Goal: Task Accomplishment & Management: Use online tool/utility

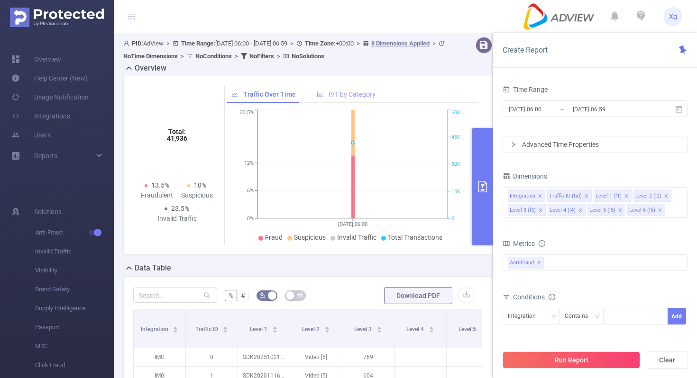
scroll to position [36, 0]
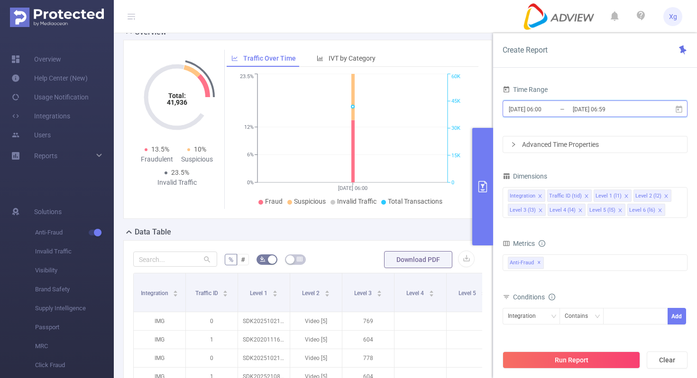
click at [677, 110] on icon at bounding box center [678, 109] width 9 height 9
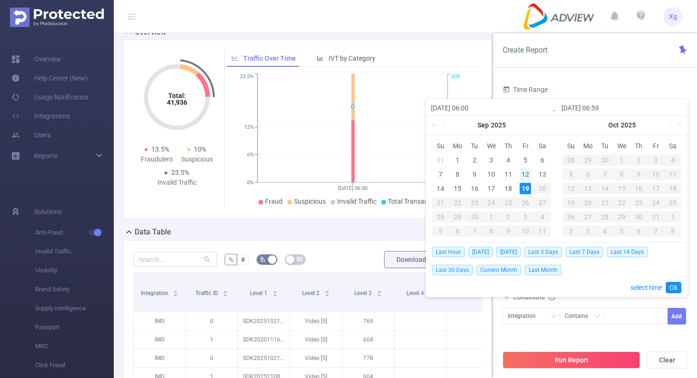
click at [519, 173] on div "12" at bounding box center [524, 174] width 11 height 11
click at [506, 185] on div "18" at bounding box center [507, 188] width 11 height 11
type input "[DATE] 06:00"
type input "[DATE] 06:59"
type input "[DATE] 06:00"
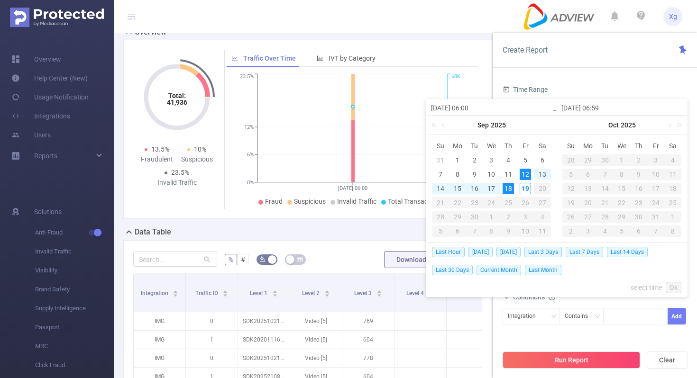
type input "[DATE] 06:59"
click at [591, 251] on span "Last 7 Days" at bounding box center [583, 252] width 37 height 10
type input "[DATE] 00:00"
type input "[DATE] 23:59"
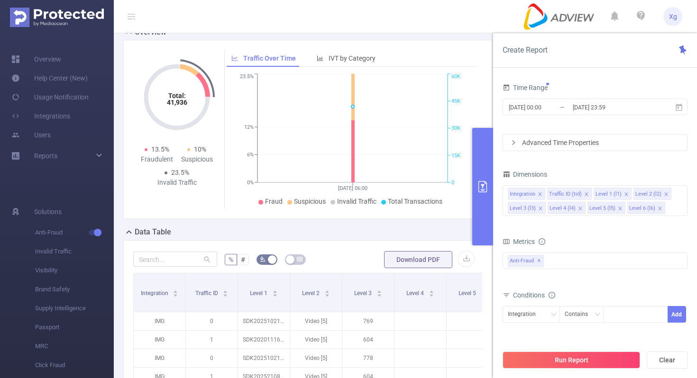
click at [621, 142] on div "Advanced Time Properties" at bounding box center [595, 143] width 184 height 16
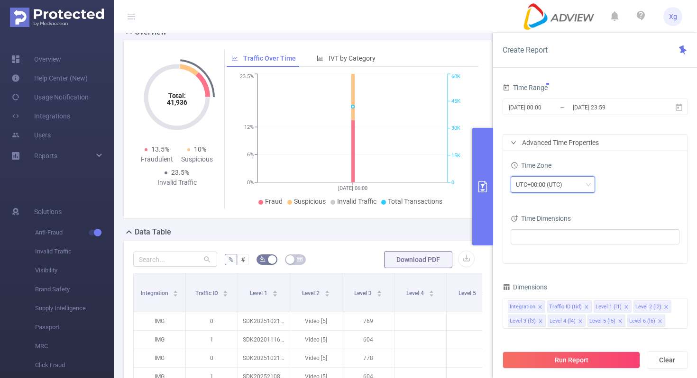
click at [561, 182] on div "UTC+00:00 (UTC)" at bounding box center [542, 185] width 53 height 16
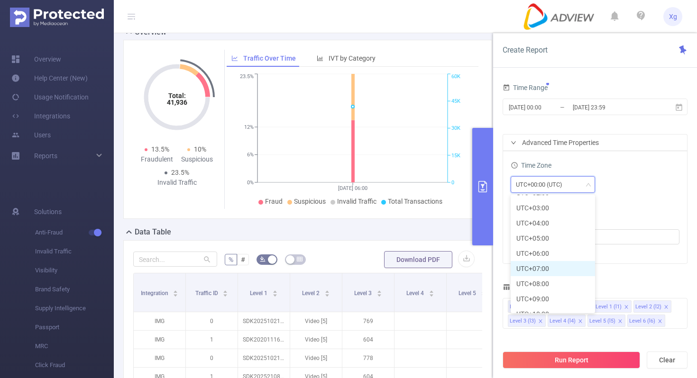
scroll to position [240, 0]
click at [544, 285] on li "UTC+08:00" at bounding box center [552, 282] width 84 height 15
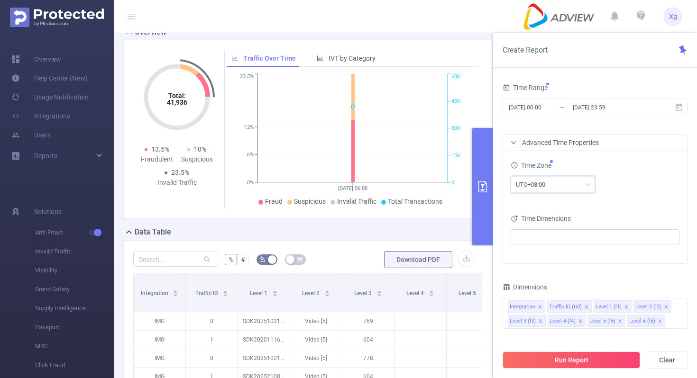
click at [648, 193] on div "UTC+08:00" at bounding box center [594, 185] width 169 height 22
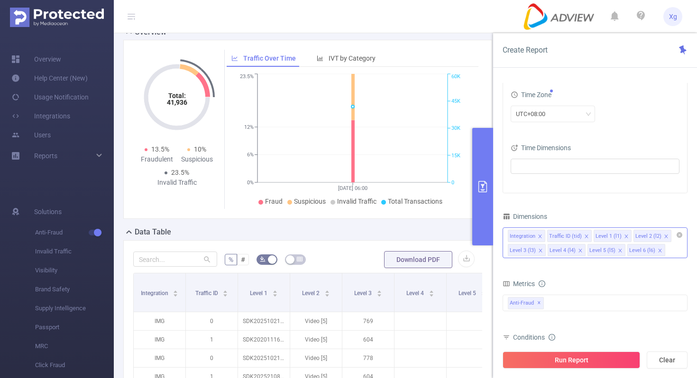
click at [540, 237] on icon "icon: close" at bounding box center [539, 236] width 5 height 5
click at [545, 235] on icon "icon: close" at bounding box center [547, 236] width 5 height 5
click at [578, 237] on icon "icon: close" at bounding box center [579, 236] width 3 height 3
click at [578, 236] on icon "icon: close" at bounding box center [580, 236] width 5 height 5
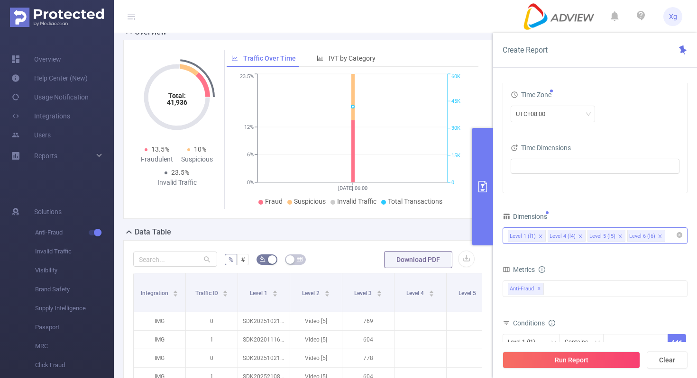
click at [578, 237] on icon "icon: close" at bounding box center [580, 236] width 5 height 5
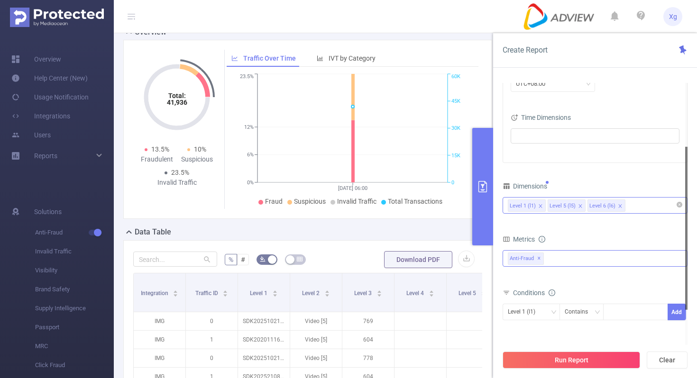
click at [567, 259] on div "Anti-Fraud ✕" at bounding box center [594, 258] width 185 height 17
click at [519, 279] on span at bounding box center [518, 279] width 8 height 8
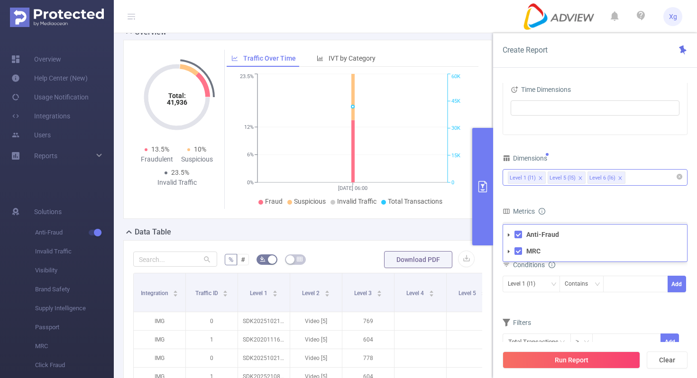
click at [618, 178] on icon "icon: close" at bounding box center [619, 177] width 3 height 3
click at [582, 178] on li "Level 5 (l5)" at bounding box center [566, 178] width 38 height 12
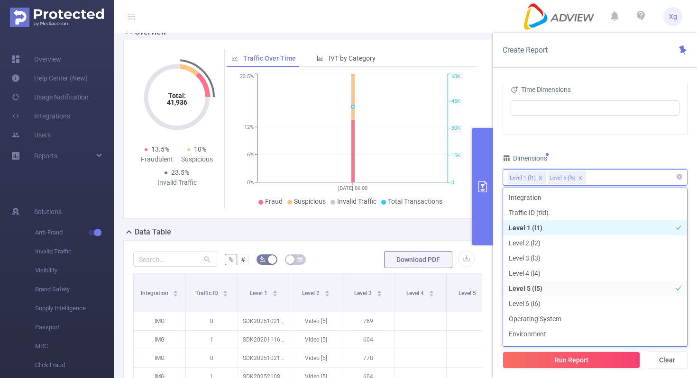
click at [579, 178] on icon "icon: close" at bounding box center [579, 177] width 3 height 3
click at [609, 161] on div "Dimensions" at bounding box center [594, 160] width 185 height 16
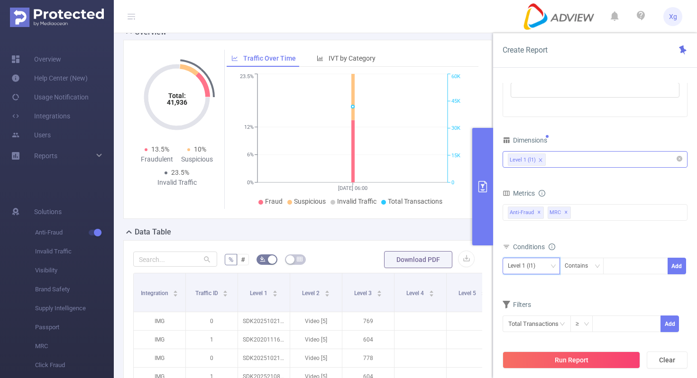
click at [547, 263] on div "Level 1 (l1)" at bounding box center [531, 266] width 47 height 16
click at [547, 265] on div "Level 1 (l1)" at bounding box center [531, 266] width 47 height 16
click at [585, 263] on div "Contains" at bounding box center [580, 266] width 30 height 16
click at [575, 293] on li "Is" at bounding box center [590, 300] width 63 height 15
click at [625, 264] on div at bounding box center [635, 266] width 55 height 16
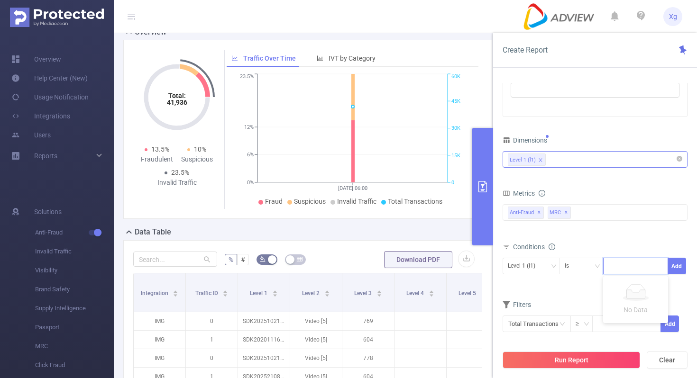
paste input "SDK2025100410095774oprpwcd4tvsxi"
type input "SDK2025100410095774oprpwcd4tvsxi"
click at [677, 261] on button "Add" at bounding box center [676, 266] width 18 height 17
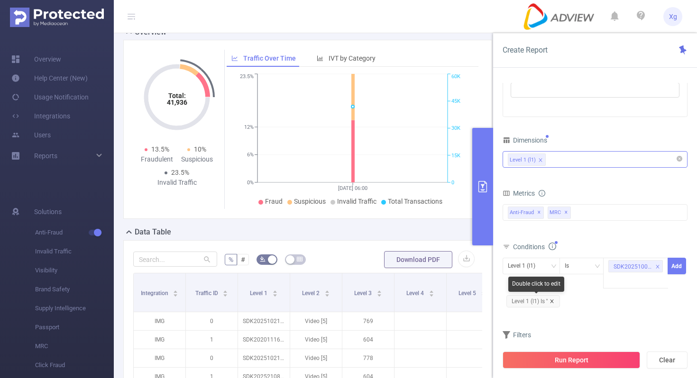
click at [550, 301] on icon "icon: close" at bounding box center [551, 301] width 5 height 5
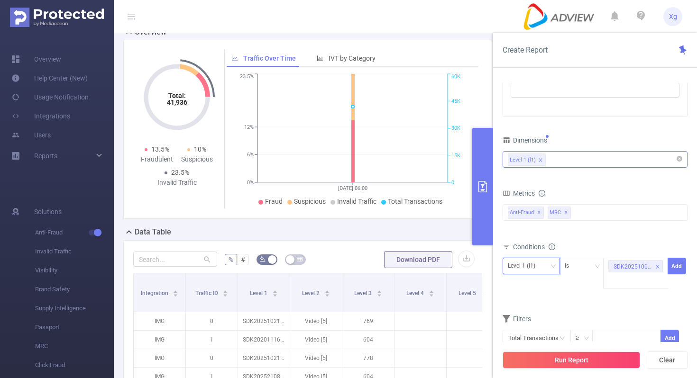
click at [553, 264] on icon "icon: down" at bounding box center [553, 267] width 6 height 6
click at [526, 284] on li "Level 1 (l1)" at bounding box center [530, 285] width 57 height 15
click at [676, 261] on button "Add" at bounding box center [676, 266] width 18 height 17
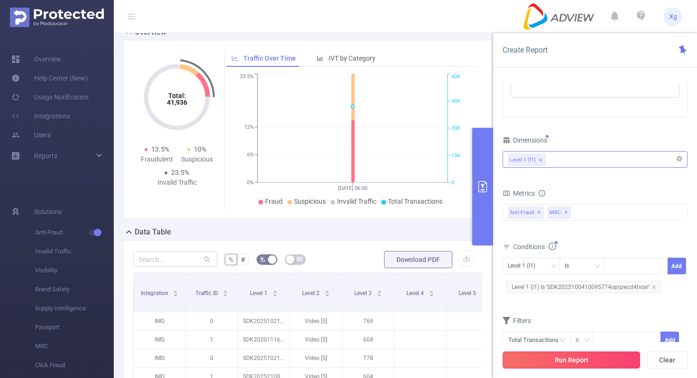
click at [556, 359] on button "Run Report" at bounding box center [570, 360] width 137 height 17
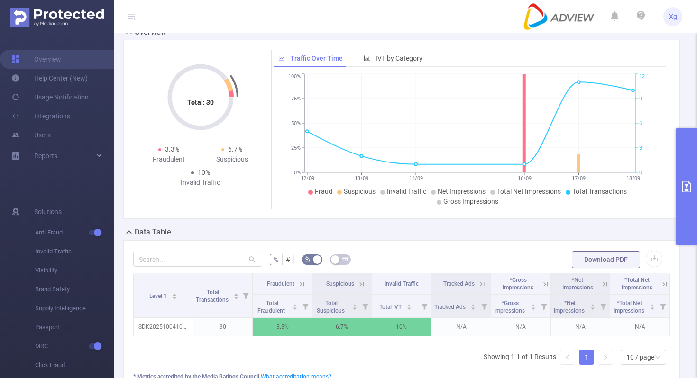
click at [689, 164] on button "primary" at bounding box center [686, 187] width 21 height 118
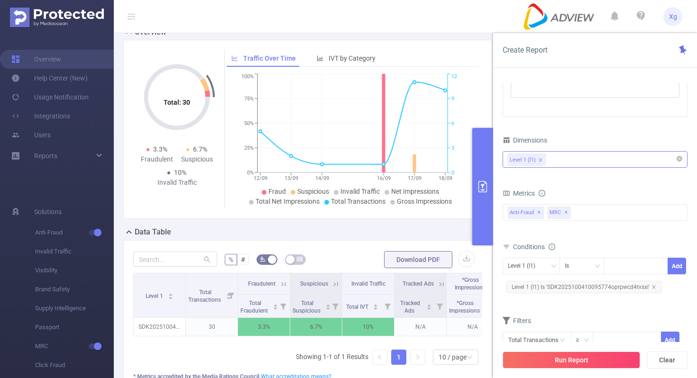
click at [479, 202] on button "primary" at bounding box center [482, 187] width 21 height 118
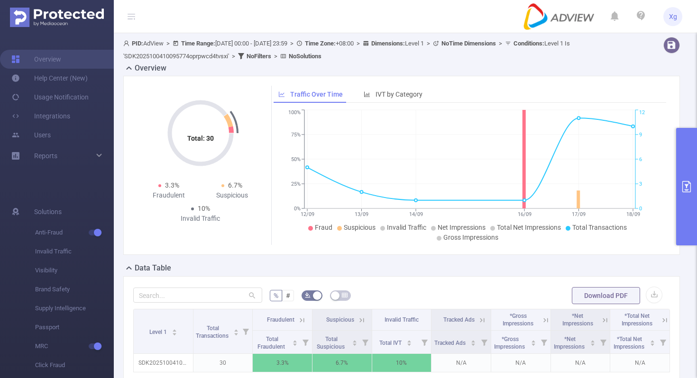
click at [691, 183] on icon "primary" at bounding box center [686, 186] width 11 height 11
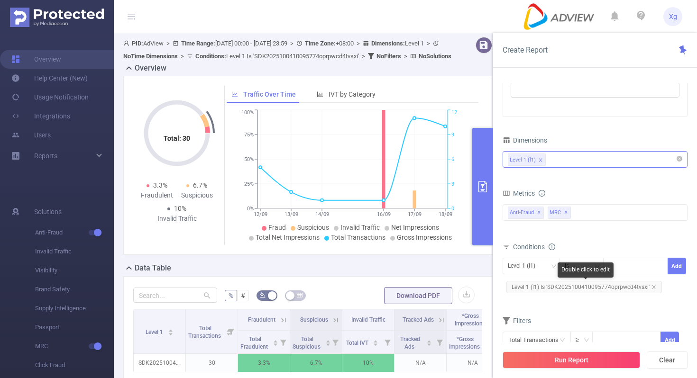
click at [558, 285] on span "Level 1 (l1) Is 'SDK2025100410095774oprpwcd4tvsxi'" at bounding box center [583, 287] width 155 height 12
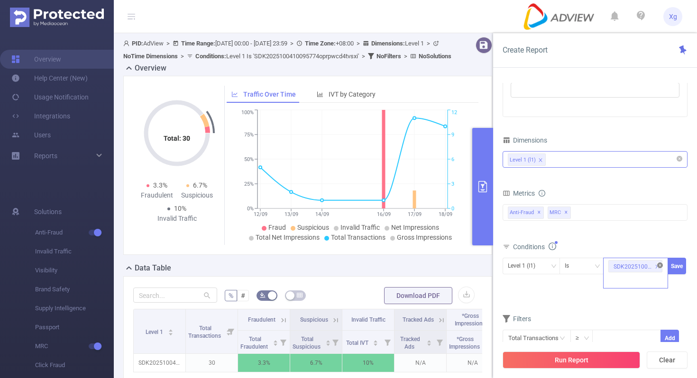
click at [657, 263] on icon "icon: close-circle" at bounding box center [660, 266] width 6 height 6
click at [638, 266] on div at bounding box center [635, 266] width 55 height 16
paste input "SDK20251027100448v532ob33fgtm0mg"
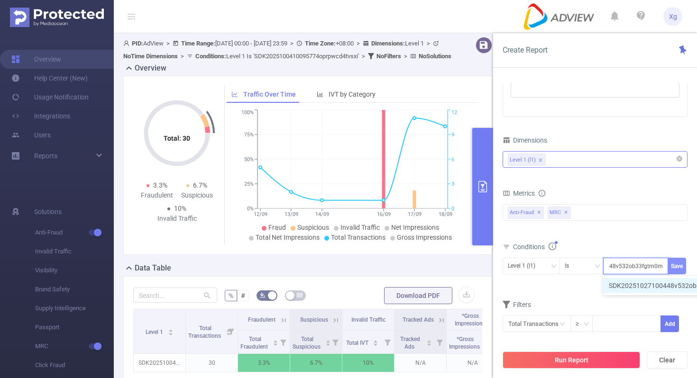
type input "SDK20251027100448v532ob33fgtm0mg"
click at [678, 268] on button "Save" at bounding box center [676, 266] width 18 height 17
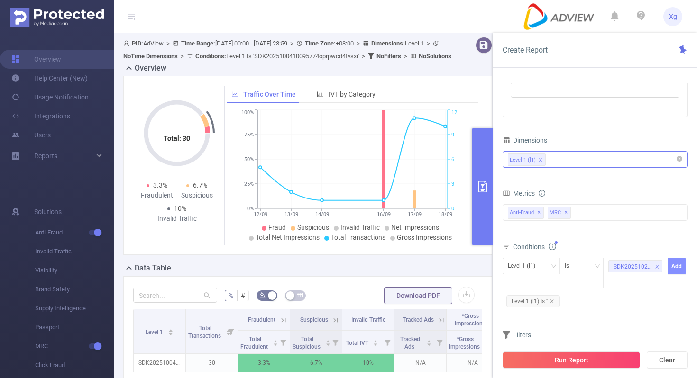
scroll to position [0, 0]
click at [554, 303] on icon "icon: close" at bounding box center [551, 301] width 5 height 5
click at [554, 303] on form "Dimensions Level 1 (l1) Metrics Total General IVT Data Centers Disclosed Bots K…" at bounding box center [594, 254] width 185 height 241
click at [552, 262] on div "Level 1 (l1)" at bounding box center [531, 266] width 47 height 16
click at [593, 287] on span "Level 1 (l1) Is SDK20251027100448v532ob33fgtm0mg Add" at bounding box center [594, 273] width 185 height 31
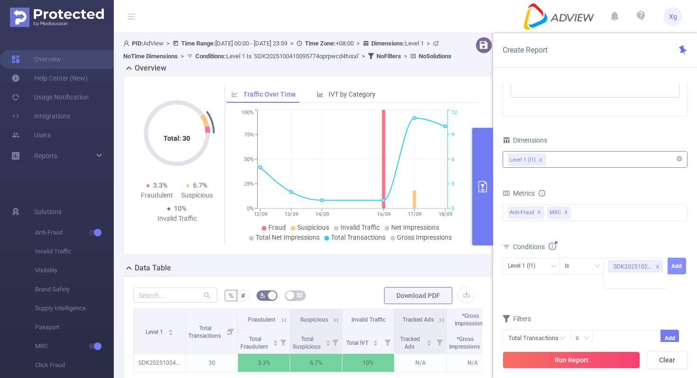
click at [677, 265] on button "Add" at bounding box center [676, 266] width 18 height 17
click at [528, 373] on div "Run Report Clear" at bounding box center [595, 360] width 204 height 36
click at [540, 365] on button "Run Report" at bounding box center [570, 360] width 137 height 17
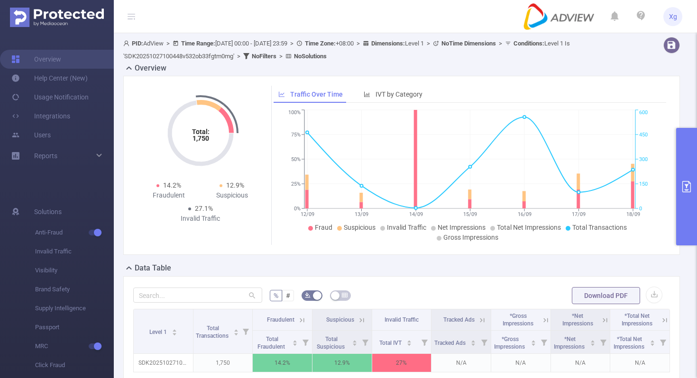
click at [692, 156] on button "primary" at bounding box center [686, 187] width 21 height 118
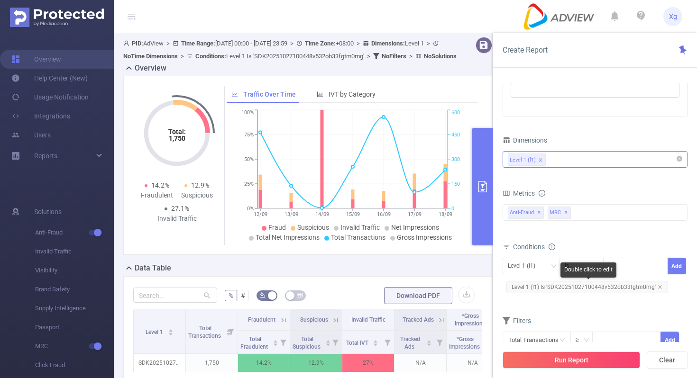
click at [570, 286] on span "Level 1 (l1) Is 'SDK20251027100448v532ob33fgtm0mg'" at bounding box center [587, 287] width 162 height 12
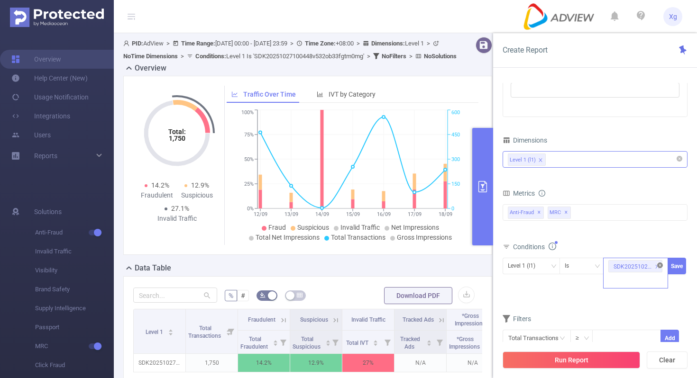
click at [661, 263] on icon "icon: close-circle" at bounding box center [660, 266] width 6 height 6
click at [649, 266] on div "SDK20251027100448v532ob33fgtm0mg" at bounding box center [635, 266] width 55 height 16
paste input "SDK2025100410095774oprpwcd4tvsxi"
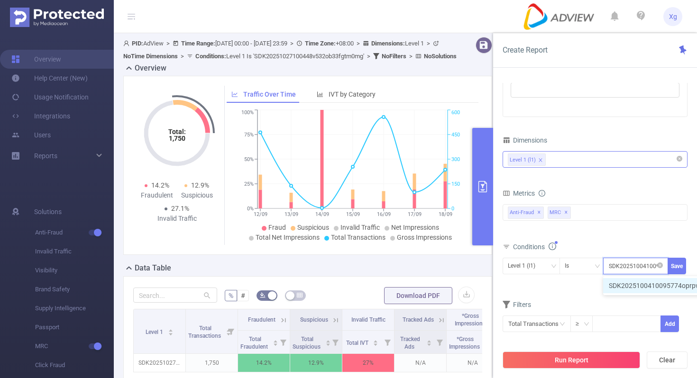
scroll to position [0, 45]
type input "SDK2025100410095774oprpwcd4tvsxi"
click at [678, 264] on button "Save" at bounding box center [676, 266] width 18 height 17
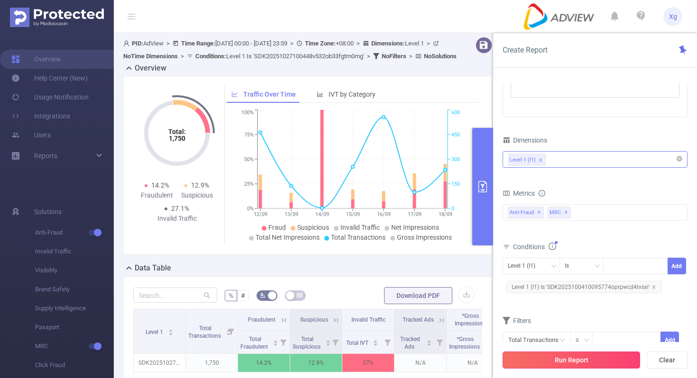
click at [543, 356] on button "Run Report" at bounding box center [570, 360] width 137 height 17
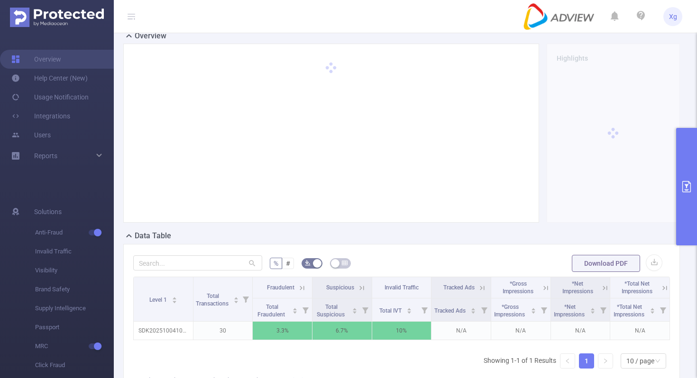
scroll to position [32, 0]
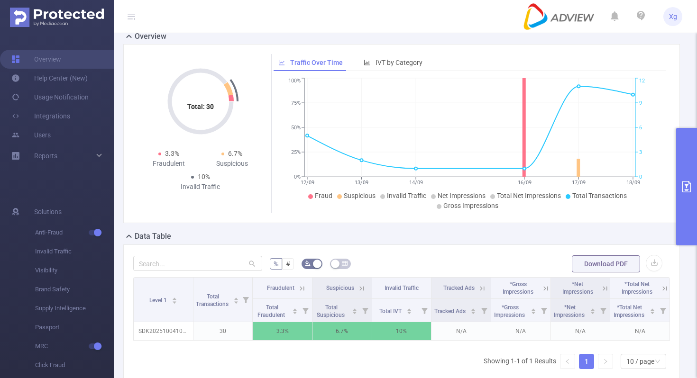
click at [696, 194] on button "primary" at bounding box center [686, 187] width 21 height 118
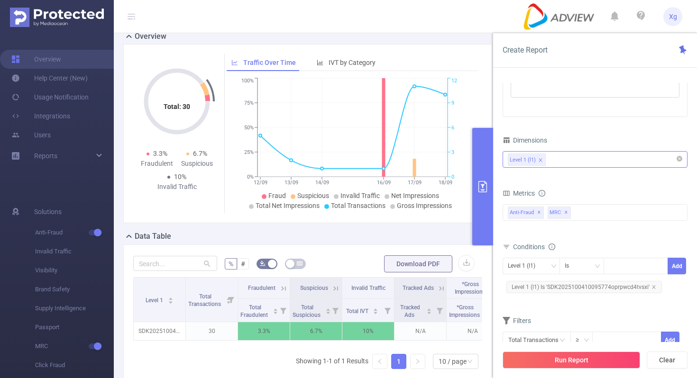
click at [577, 289] on span "Level 1 (l1) Is 'SDK2025100410095774oprpwcd4tvsxi'" at bounding box center [583, 287] width 155 height 12
click at [660, 266] on icon "icon: close-circle" at bounding box center [660, 266] width 6 height 6
click at [638, 271] on div "SDK2025100410095774oprpwcd4tvsxi" at bounding box center [635, 266] width 55 height 16
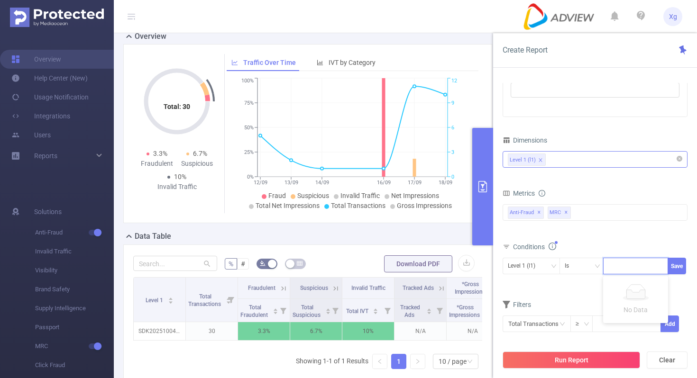
paste input "SDK20250904090921mbkafbo2prpcias"
type input "SDK20250904090921mbkafbo2prpcias"
click at [679, 264] on button "Save" at bounding box center [676, 266] width 18 height 17
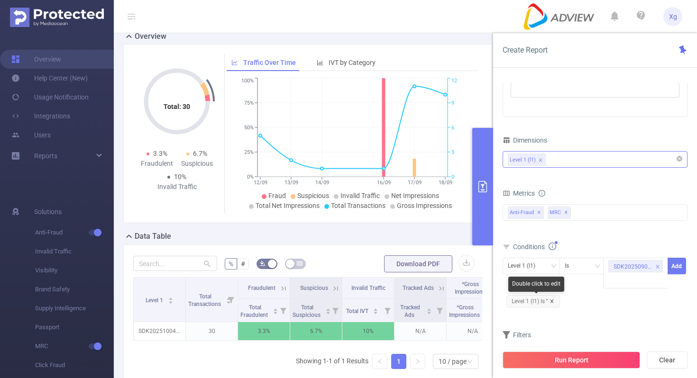
click at [552, 301] on icon "icon: close" at bounding box center [551, 301] width 5 height 5
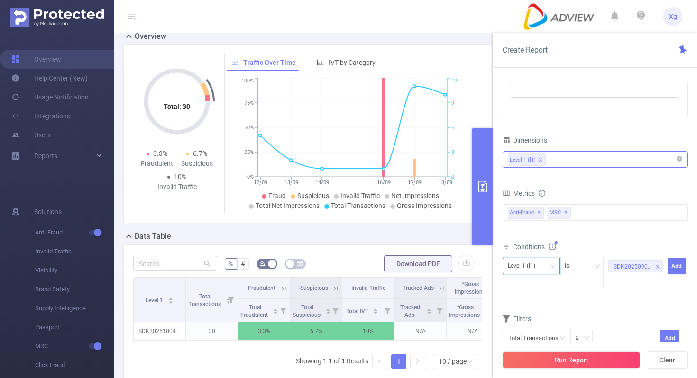
click at [551, 267] on icon "icon: down" at bounding box center [553, 267] width 6 height 6
click at [533, 286] on li "Level 1 (l1)" at bounding box center [530, 285] width 57 height 15
click at [681, 260] on button "Add" at bounding box center [676, 266] width 18 height 17
click at [565, 374] on div "Run Report Clear" at bounding box center [595, 360] width 204 height 36
click at [569, 369] on div "Run Report Clear" at bounding box center [595, 360] width 204 height 36
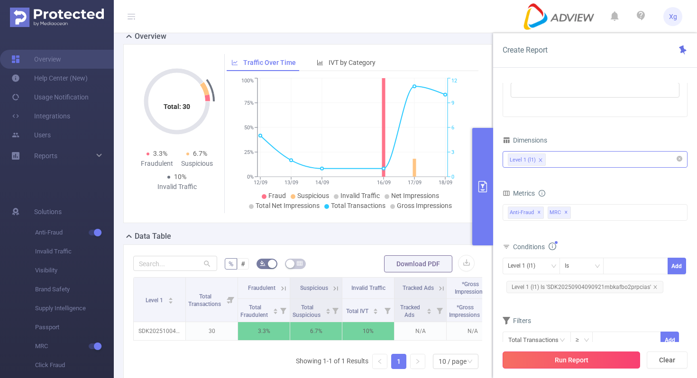
click at [574, 356] on button "Run Report" at bounding box center [570, 360] width 137 height 17
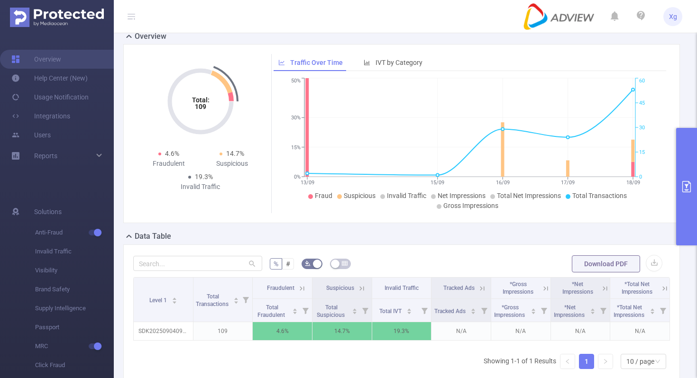
click at [427, 225] on div "Total: 109 Total: 109 4.6% Fraudulent 14.7% Suspicious 19.3% Invalid Traffic Tr…" at bounding box center [401, 137] width 564 height 187
click at [459, 235] on div "Data Table" at bounding box center [405, 237] width 564 height 13
click at [474, 230] on div "Total: 109 Total: 109 4.6% Fraudulent 14.7% Suspicious 19.3% Invalid Traffic Tr…" at bounding box center [401, 137] width 564 height 187
click at [693, 179] on button "primary" at bounding box center [686, 187] width 21 height 118
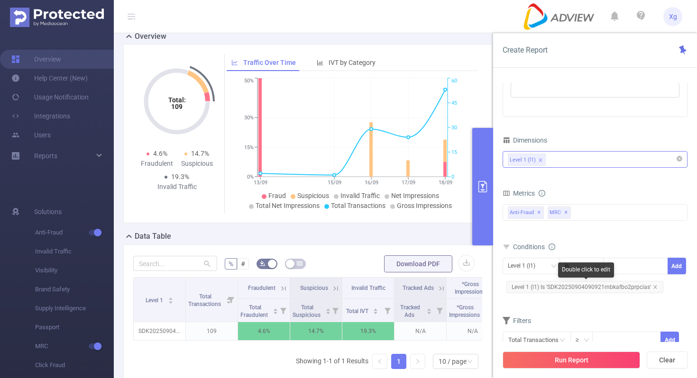
click at [574, 290] on span "Level 1 (l1) Is 'SDK20250904090921mbkafbo2prpcias'" at bounding box center [584, 287] width 157 height 12
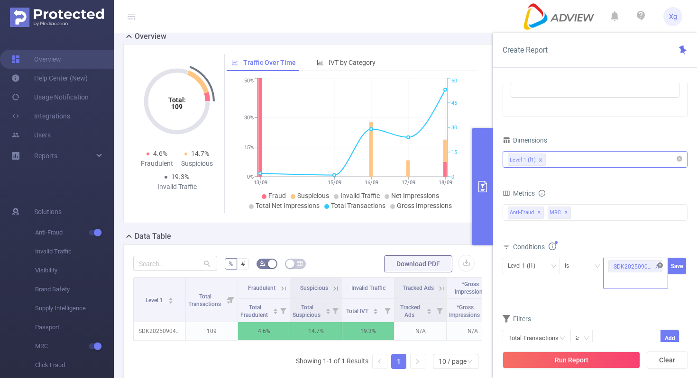
click at [661, 266] on icon "icon: close-circle" at bounding box center [660, 266] width 6 height 6
click at [642, 268] on div "SDK20250904090921mbkafbo2prpcias" at bounding box center [635, 266] width 55 height 16
paste input "SDK202510271004423d7rkof3pf748l7"
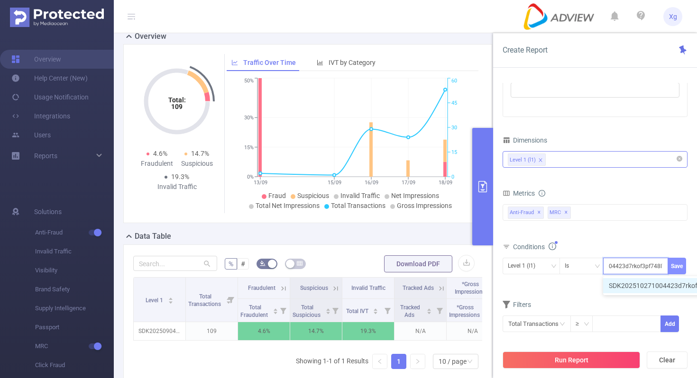
type input "SDK202510271004423d7rkof3pf748l7"
click at [677, 265] on button "Save" at bounding box center [676, 266] width 18 height 17
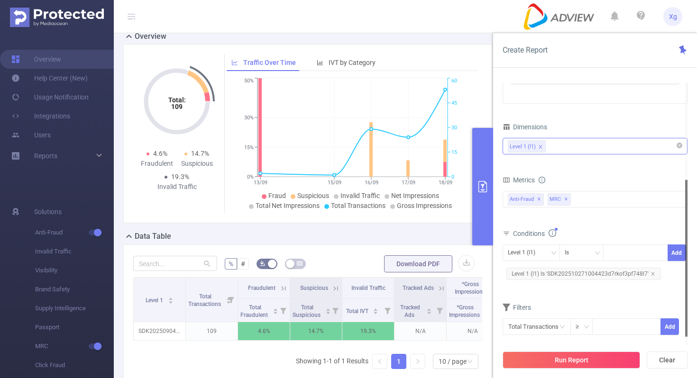
click at [557, 143] on div "Level 1 (l1)" at bounding box center [595, 146] width 174 height 16
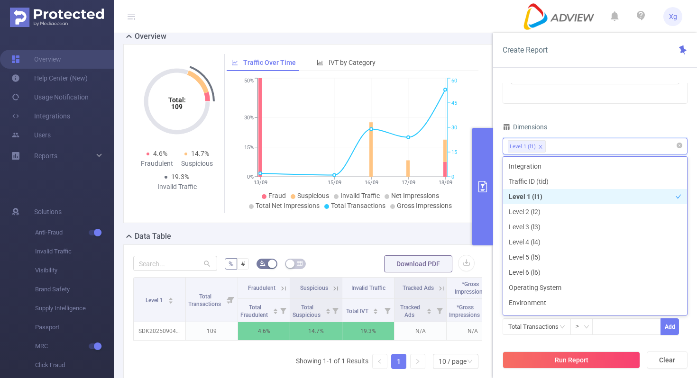
click at [557, 143] on div "Level 1 (l1)" at bounding box center [595, 146] width 174 height 16
click at [577, 124] on div "Dimensions" at bounding box center [594, 128] width 185 height 16
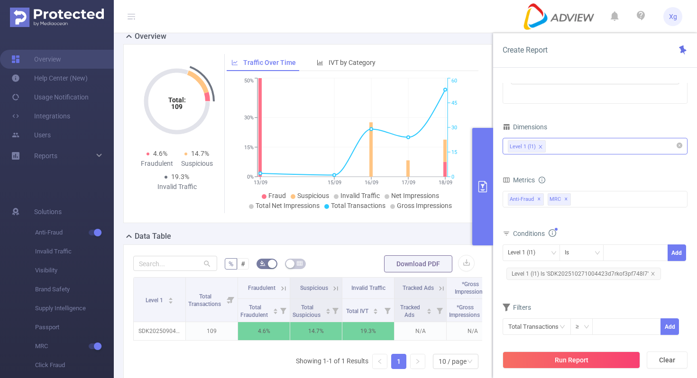
click at [568, 140] on div "Level 1 (l1)" at bounding box center [595, 146] width 174 height 16
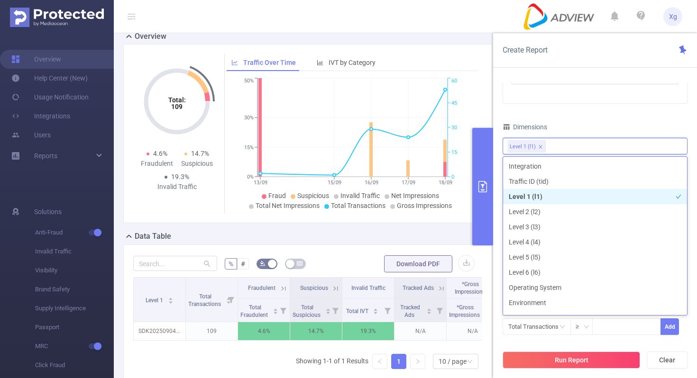
click at [593, 109] on div "Time Range [DATE] 00:00 _ [DATE] 23:59 Advanced Time Properties Time Zone UTC+0…" at bounding box center [594, 134] width 185 height 427
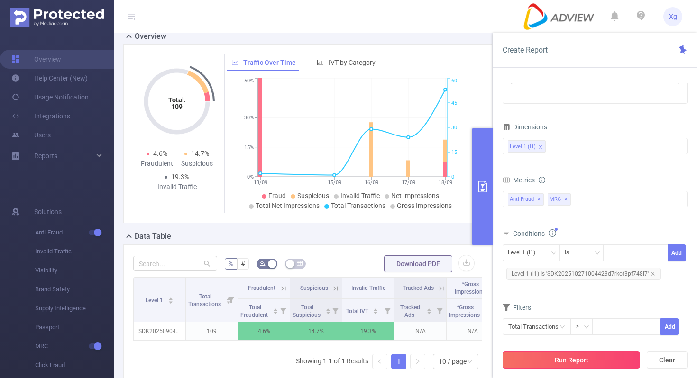
click at [546, 358] on button "Run Report" at bounding box center [570, 360] width 137 height 17
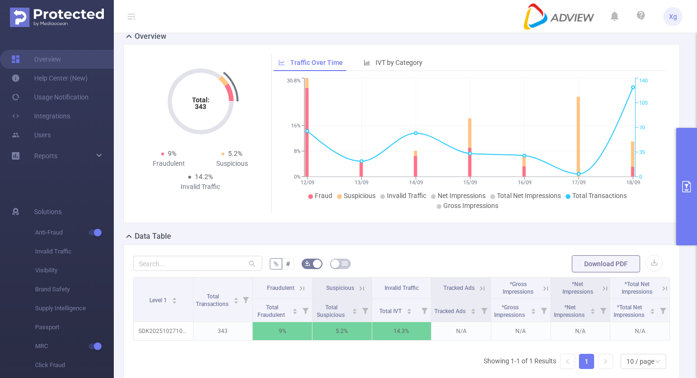
click at [678, 177] on button "primary" at bounding box center [686, 187] width 21 height 118
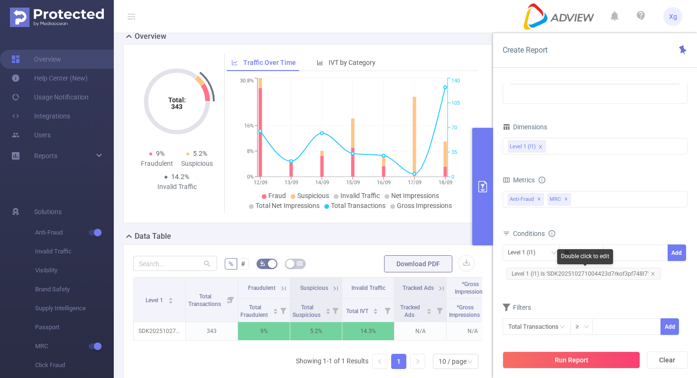
click at [577, 275] on span "Level 1 (l1) Is 'SDK202510271004423d7rkof3pf748l7'" at bounding box center [583, 274] width 155 height 12
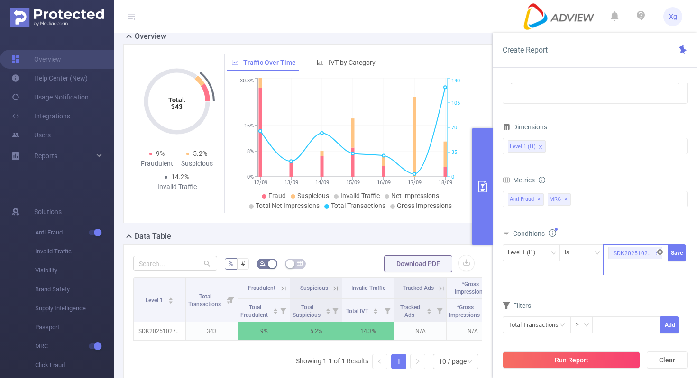
click at [660, 252] on icon "icon: close-circle" at bounding box center [660, 252] width 6 height 6
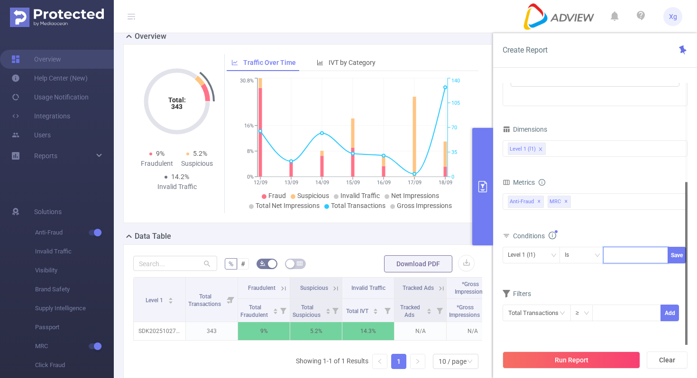
paste input "SDK20250730070709zh8jg140s0mcxle"
type input "SDK20250730070709zh8jg140s0mcxle"
click at [674, 252] on button "Save" at bounding box center [676, 255] width 18 height 17
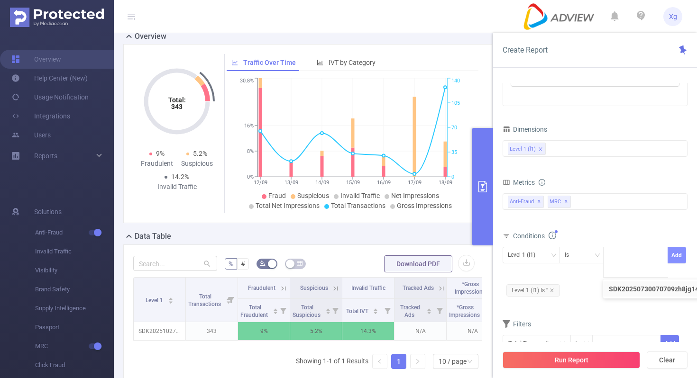
scroll to position [0, 0]
click at [550, 289] on icon "icon: close" at bounding box center [551, 290] width 5 height 5
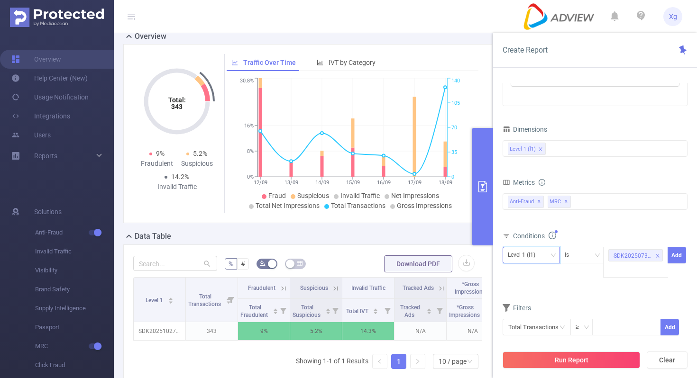
click at [551, 258] on icon "icon: down" at bounding box center [553, 256] width 6 height 6
click at [527, 276] on li "Level 1 (l1)" at bounding box center [530, 274] width 57 height 15
click at [674, 257] on button "Add" at bounding box center [676, 255] width 18 height 17
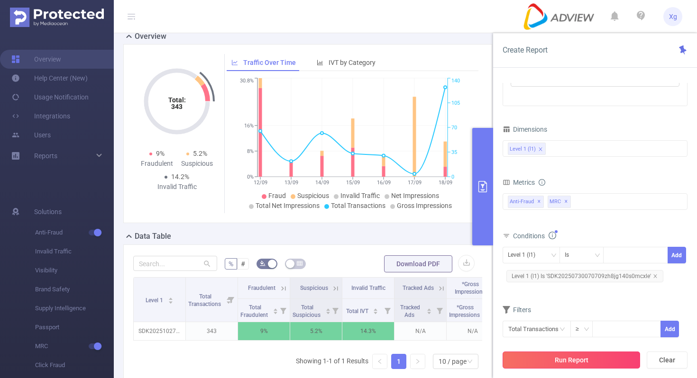
click at [563, 358] on button "Run Report" at bounding box center [570, 360] width 137 height 17
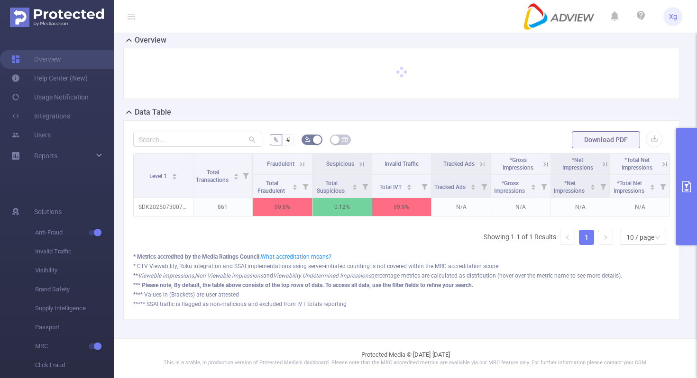
scroll to position [32, 0]
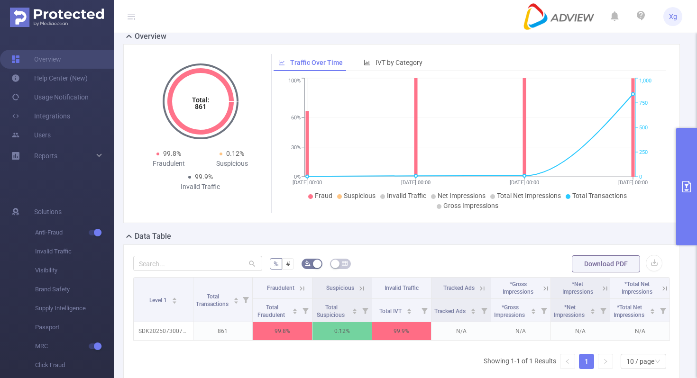
click at [676, 191] on button "primary" at bounding box center [686, 187] width 21 height 118
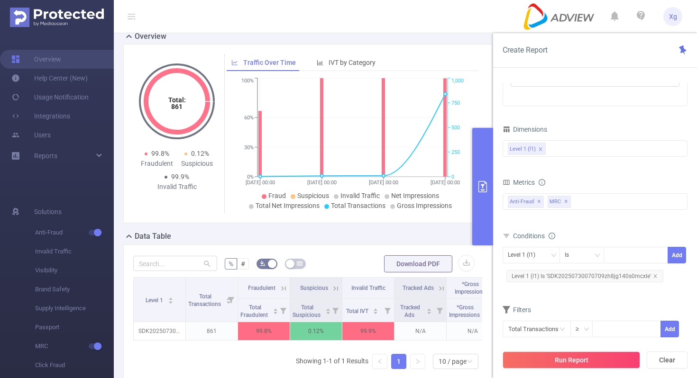
click at [559, 274] on span "Level 1 (l1) Is 'SDK20250730070709zh8jg140s0mcxle'" at bounding box center [584, 276] width 157 height 12
click at [661, 252] on icon "icon: close-circle" at bounding box center [660, 255] width 6 height 6
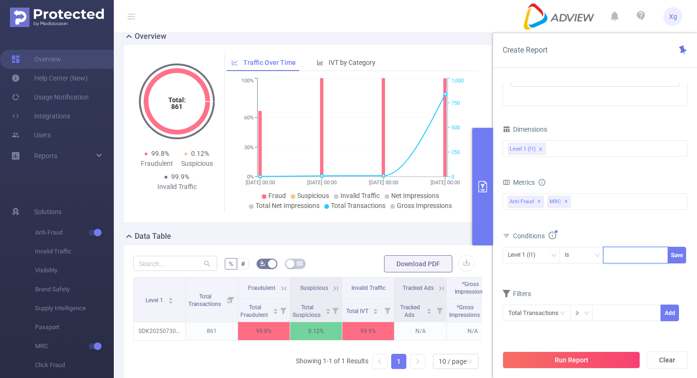
click at [631, 252] on div at bounding box center [635, 255] width 55 height 16
paste input "SDK202518040609168axdx2xc3z3gvuz"
type input "SDK202518040609168axdx2xc3z3gvuz"
click at [679, 257] on button "Save" at bounding box center [676, 255] width 18 height 17
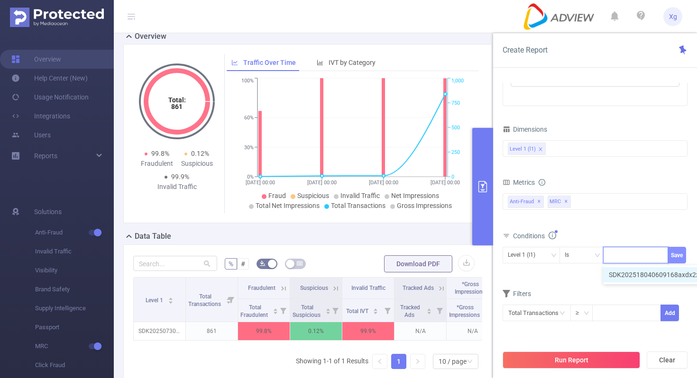
scroll to position [0, 0]
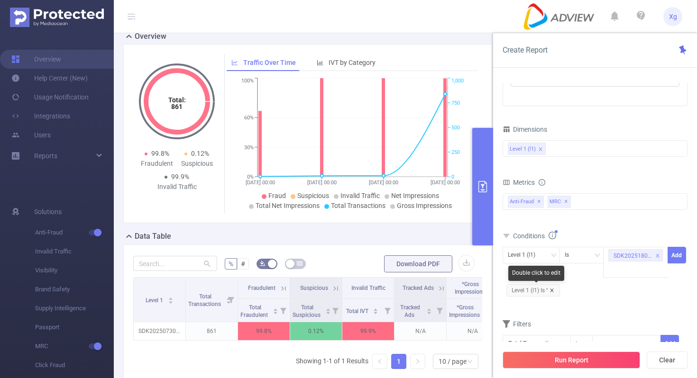
click at [552, 290] on icon "icon: close" at bounding box center [551, 290] width 3 height 3
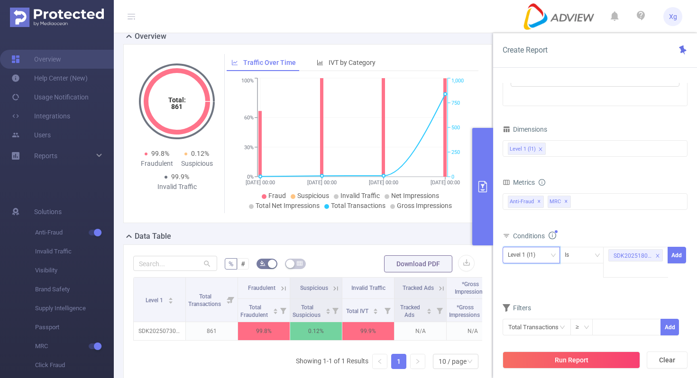
click at [551, 253] on icon "icon: down" at bounding box center [553, 256] width 6 height 6
click at [536, 273] on li "Level 1 (l1)" at bounding box center [530, 274] width 57 height 15
click at [676, 255] on button "Add" at bounding box center [676, 255] width 18 height 17
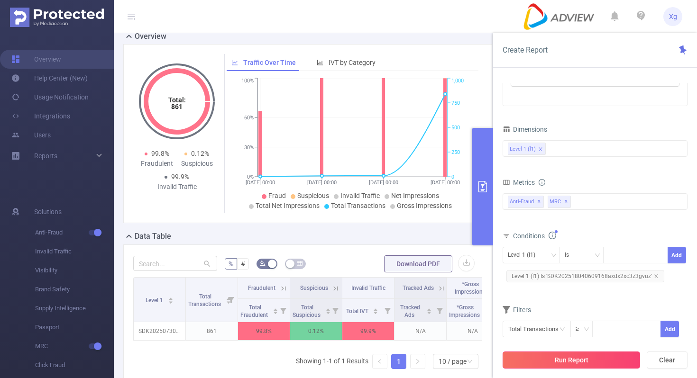
click at [563, 363] on button "Run Report" at bounding box center [570, 360] width 137 height 17
